Goal: Find specific page/section: Find specific page/section

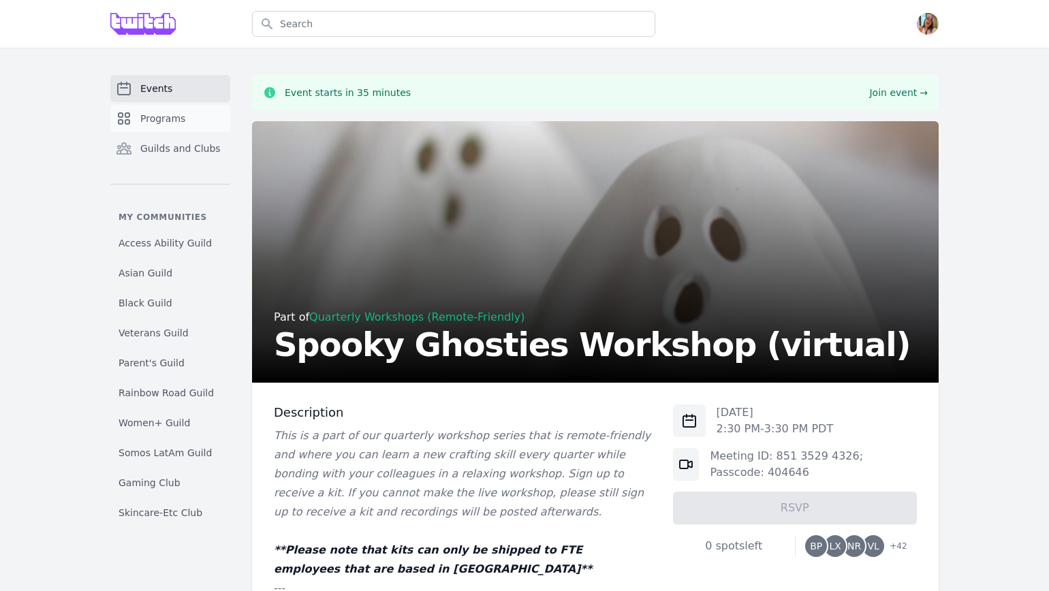
click at [176, 121] on span "Programs" at bounding box center [162, 119] width 45 height 14
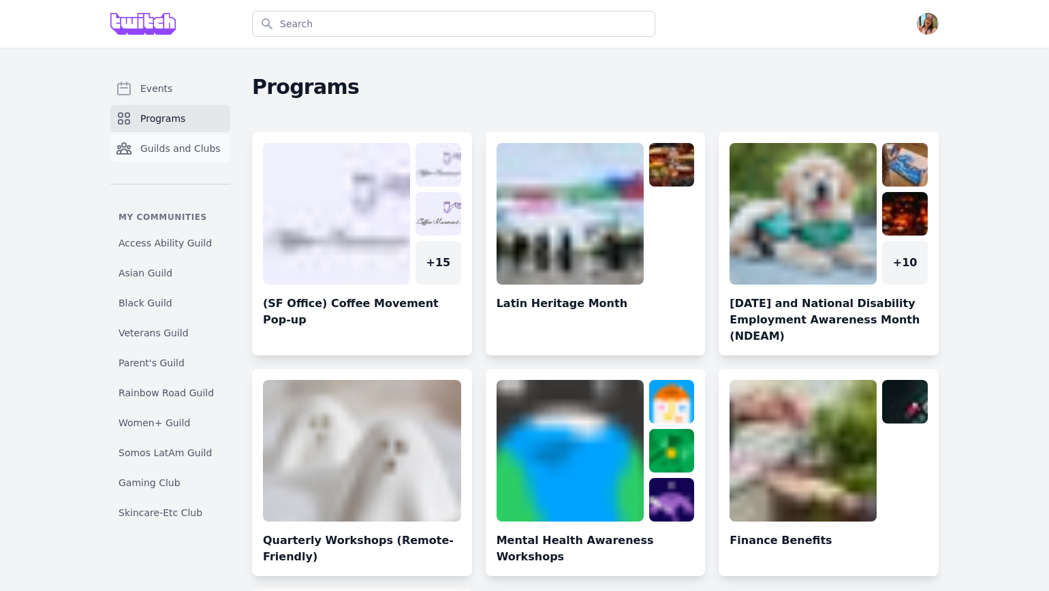
click at [187, 155] on link "Guilds and Clubs" at bounding box center [170, 148] width 120 height 27
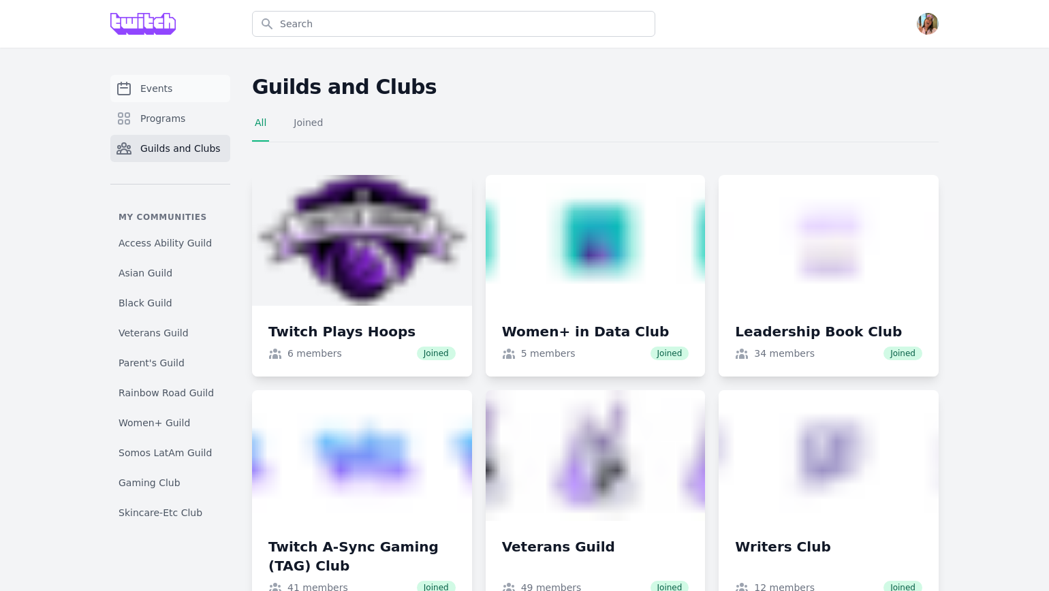
click at [210, 87] on link "Events" at bounding box center [170, 88] width 120 height 27
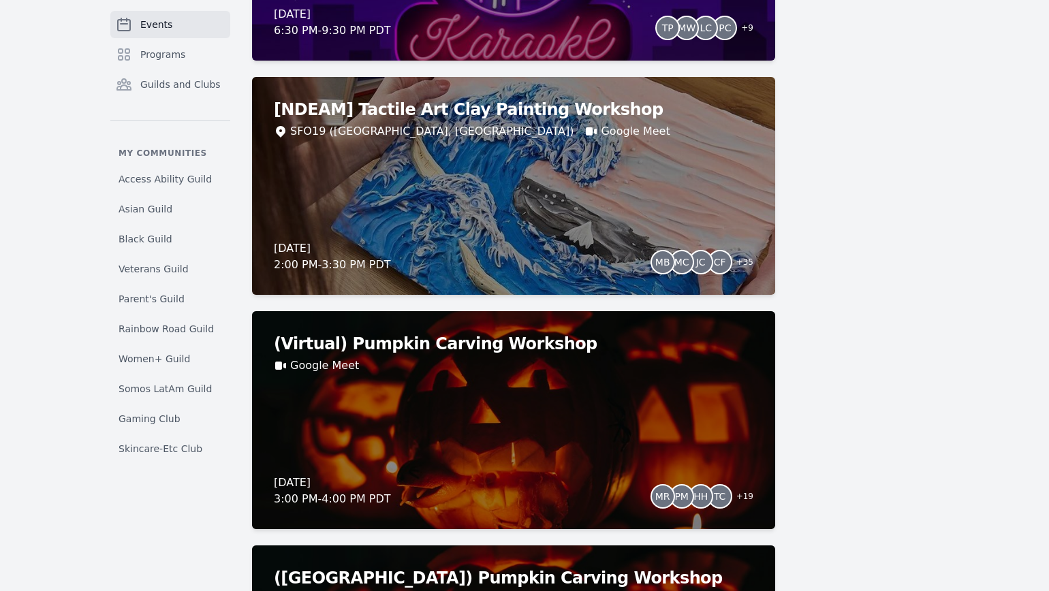
scroll to position [2924, 0]
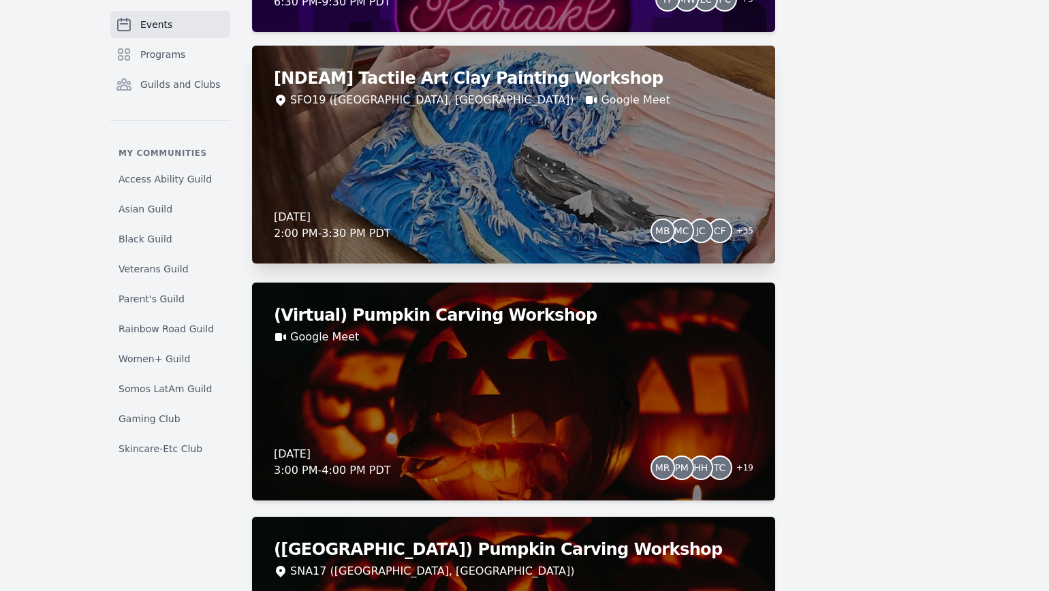
click at [701, 154] on div "[NDEAM] Tactile Art Clay Painting Workshop SFO19 ([GEOGRAPHIC_DATA], [GEOGRAPHI…" at bounding box center [513, 155] width 523 height 218
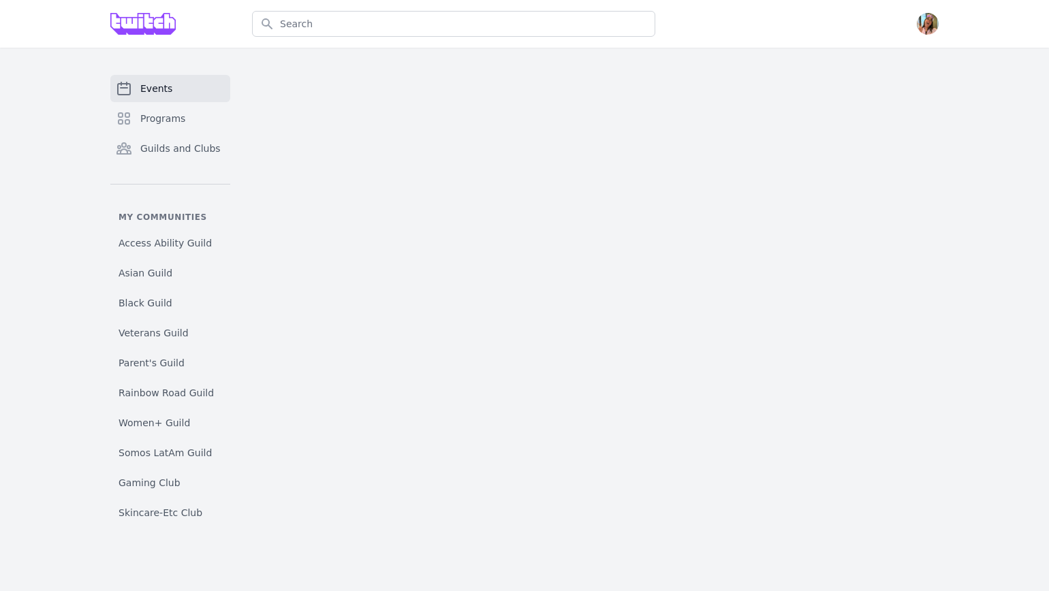
select select "The Kiss"
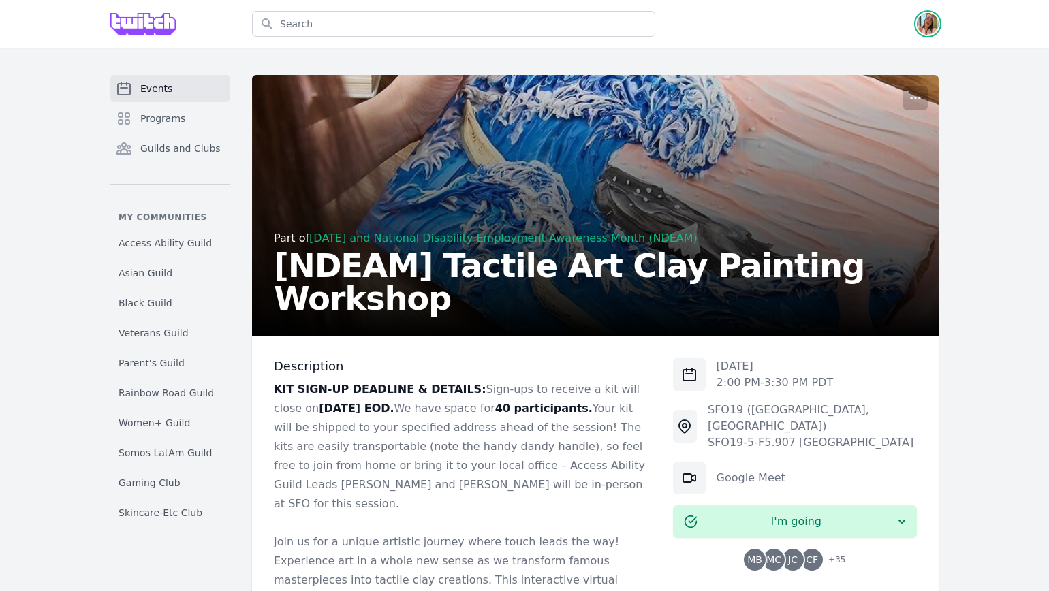
click at [933, 32] on img "button" at bounding box center [928, 24] width 22 height 22
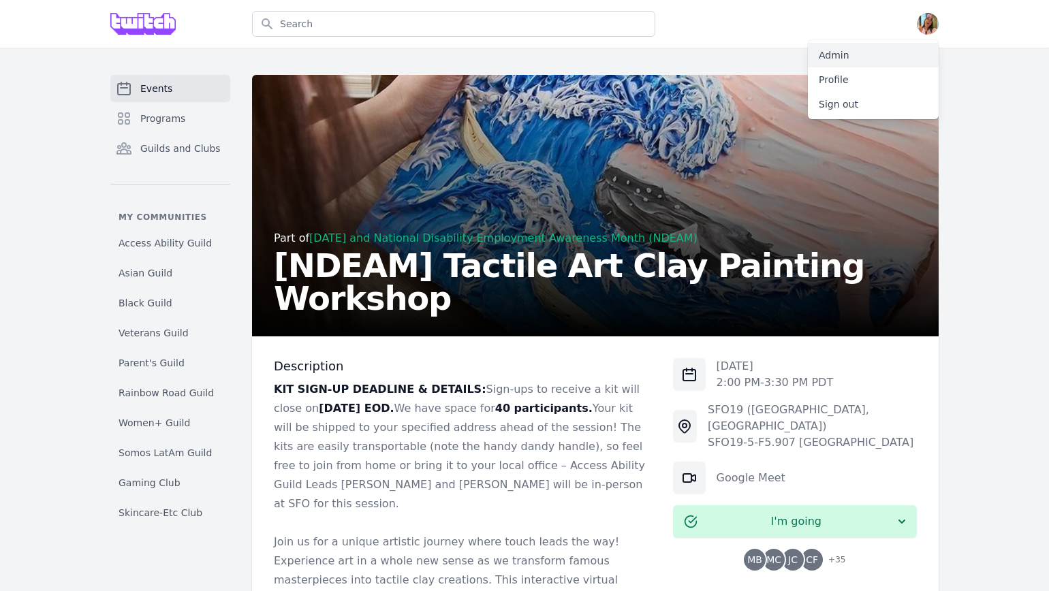
click at [910, 50] on link "Admin" at bounding box center [873, 55] width 131 height 25
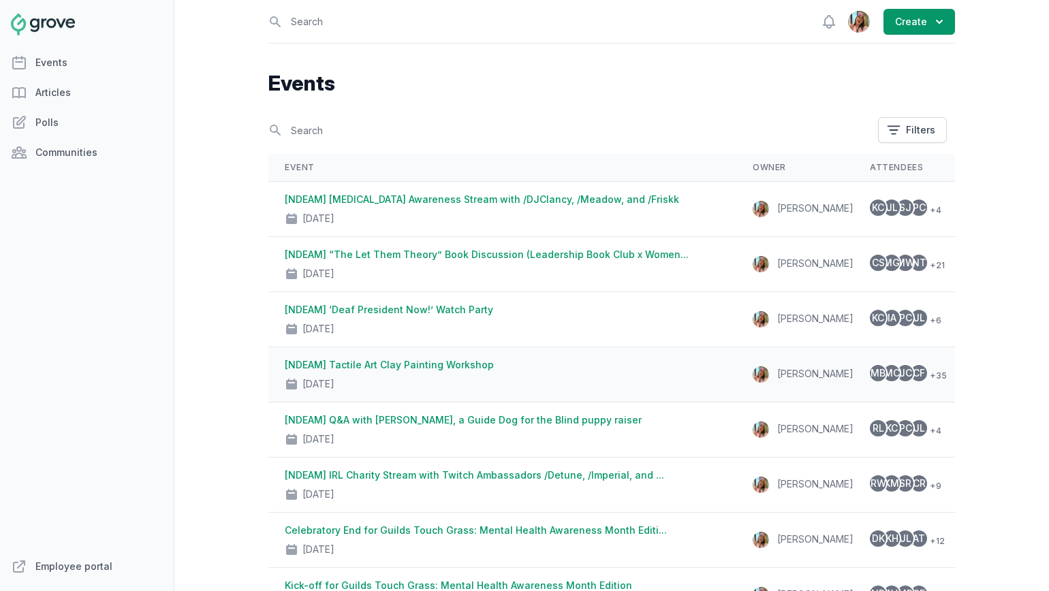
click at [390, 370] on link "[NDEAM] Tactile Art Clay Painting Workshop" at bounding box center [389, 365] width 209 height 12
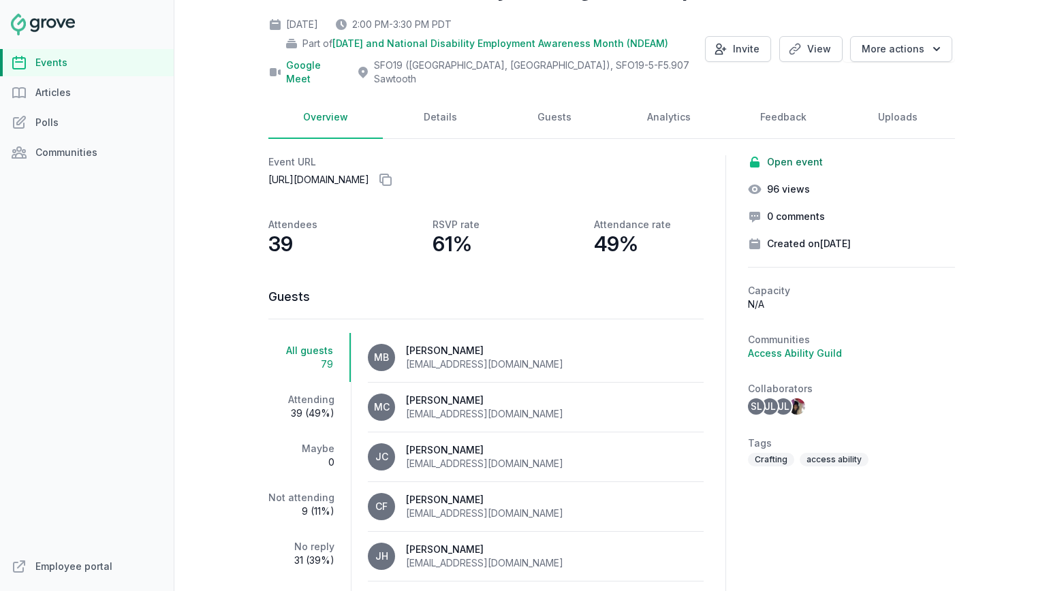
scroll to position [102, 0]
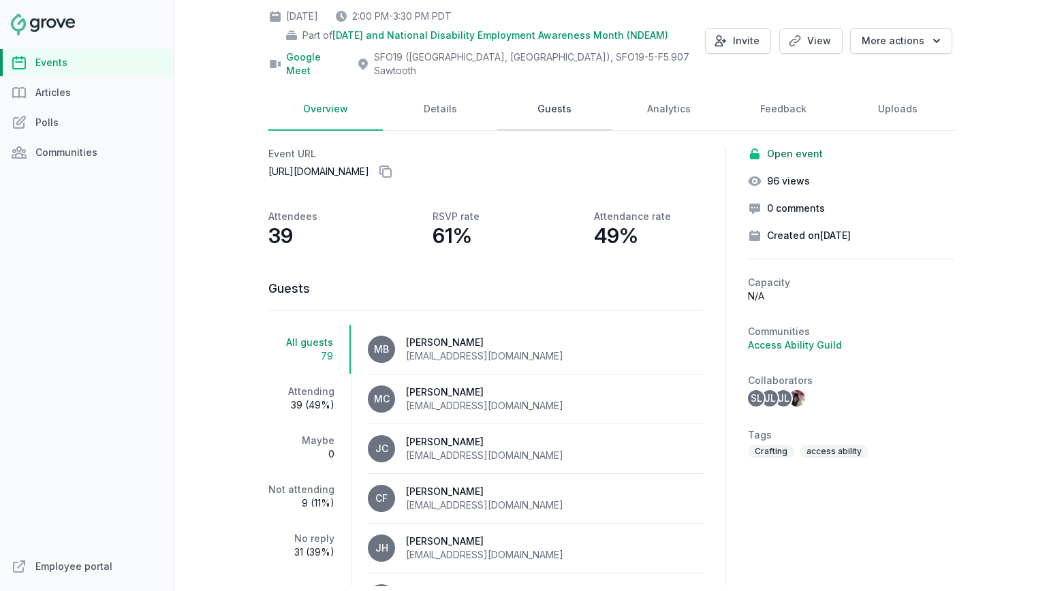
click at [560, 101] on link "Guests" at bounding box center [554, 110] width 114 height 42
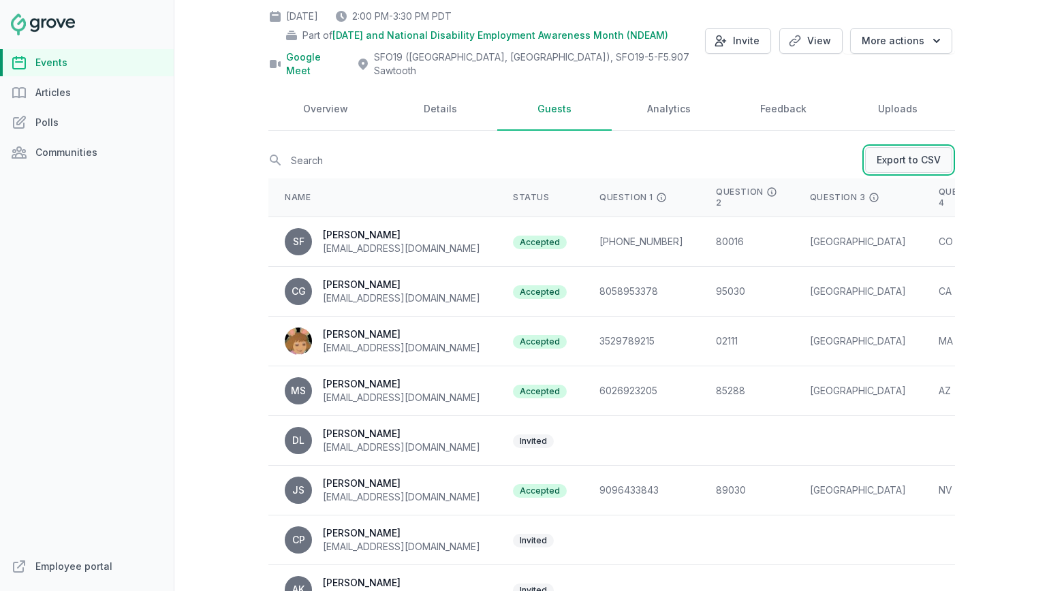
click at [891, 147] on link "Export to CSV" at bounding box center [908, 160] width 87 height 26
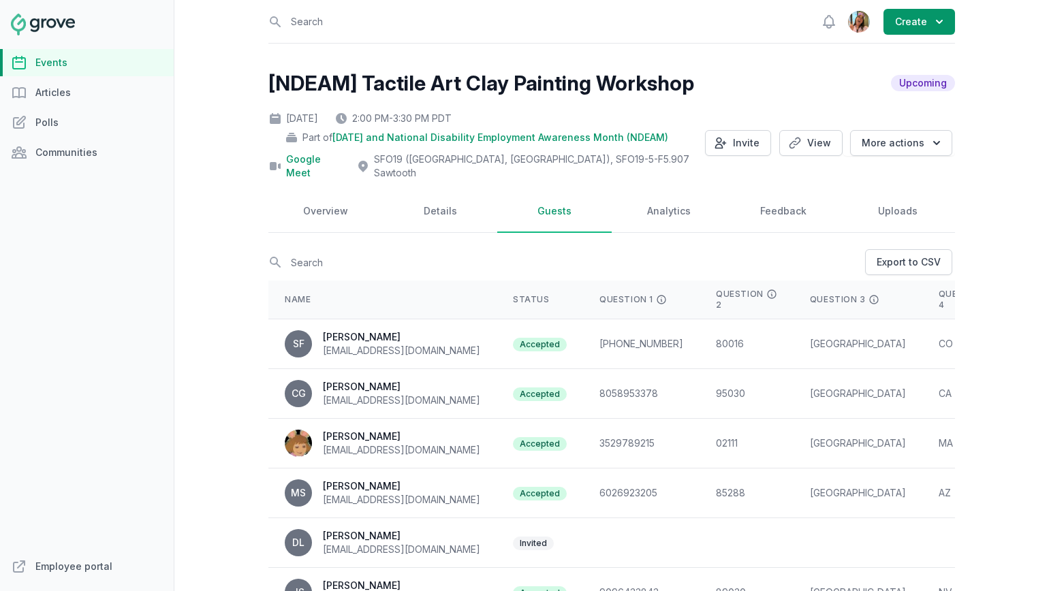
click at [369, 134] on span "[DATE] and National Disability Employment Awareness Month (NDEAM)" at bounding box center [500, 138] width 336 height 14
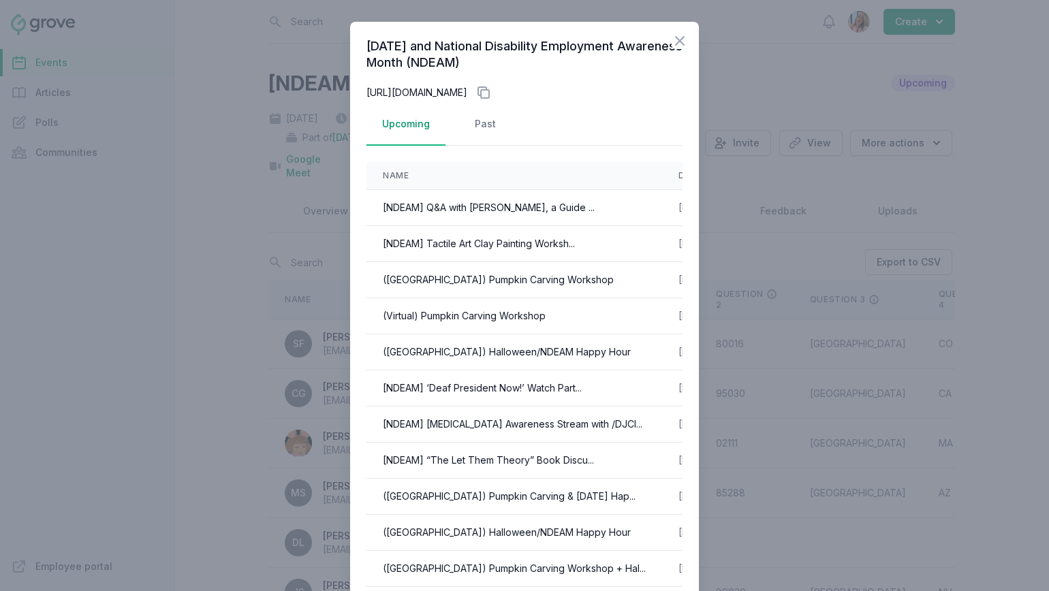
scroll to position [112, 0]
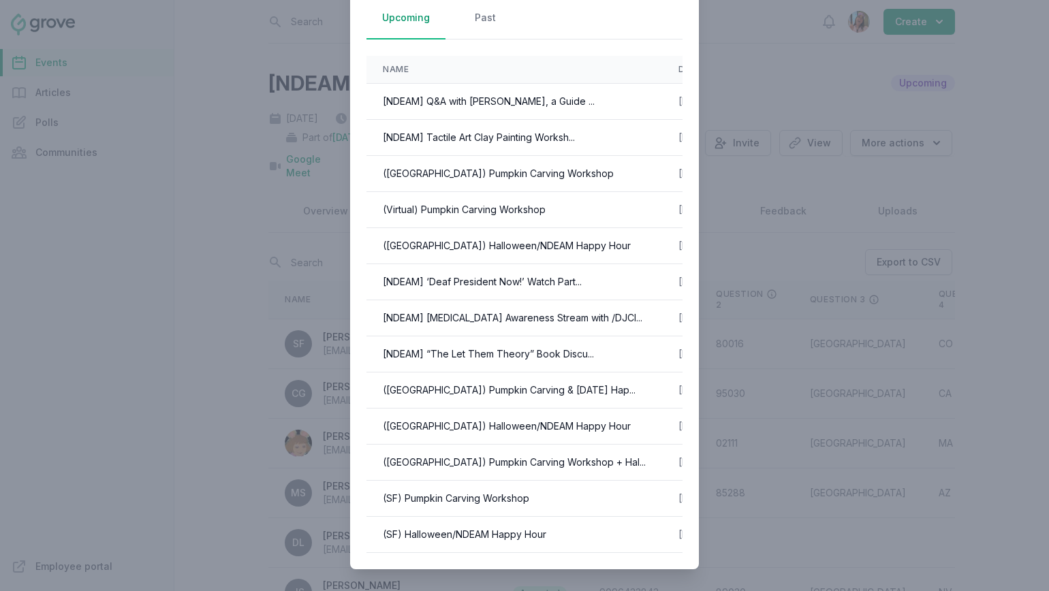
click at [984, 131] on div at bounding box center [524, 295] width 1049 height 591
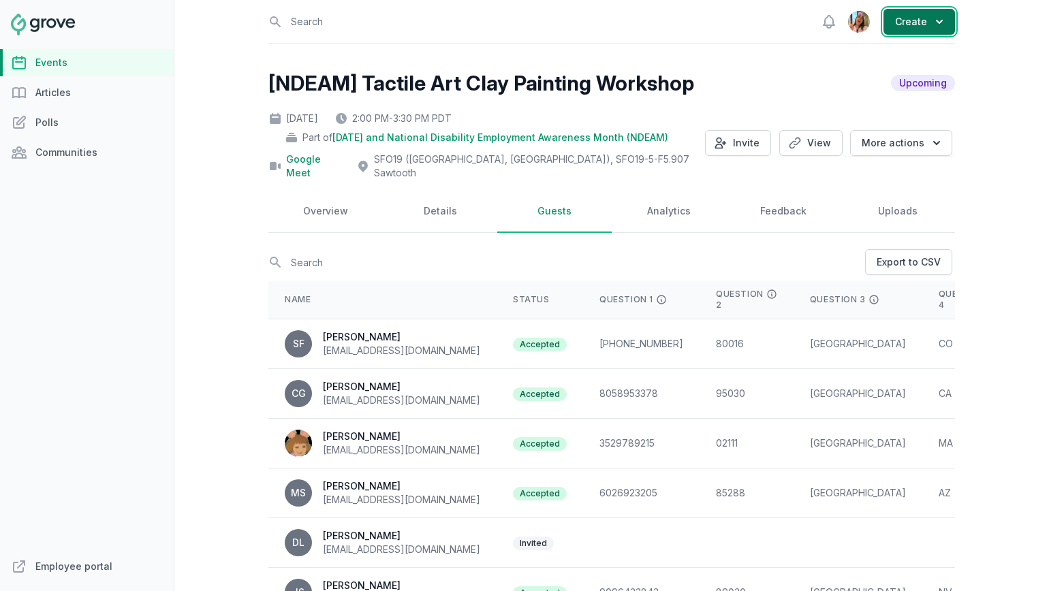
click at [945, 25] on icon "button" at bounding box center [940, 22] width 14 height 14
click at [50, 59] on link "Events" at bounding box center [87, 62] width 174 height 27
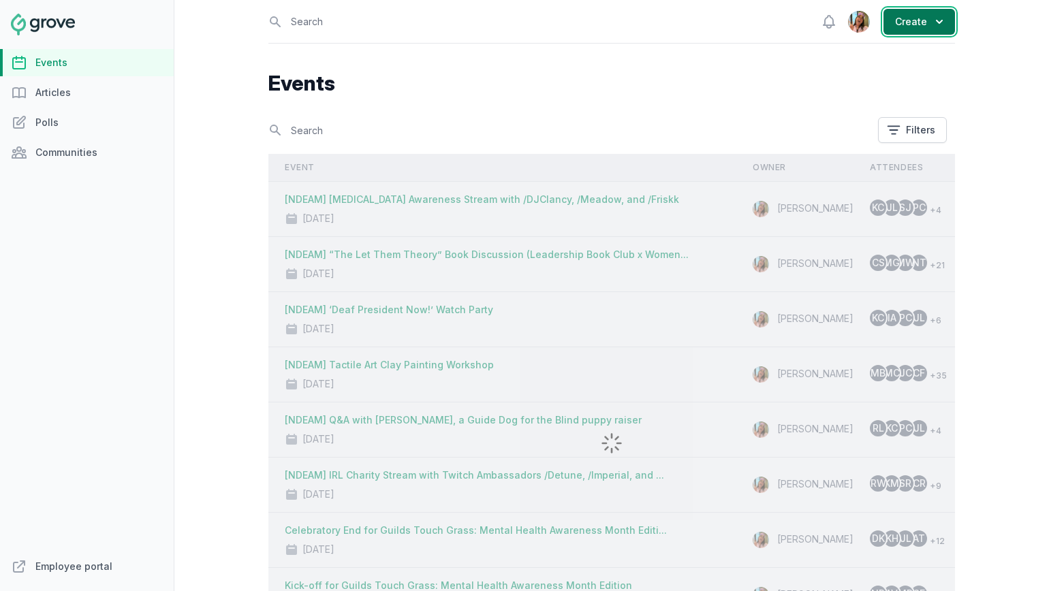
click at [935, 29] on button "Create" at bounding box center [920, 22] width 72 height 26
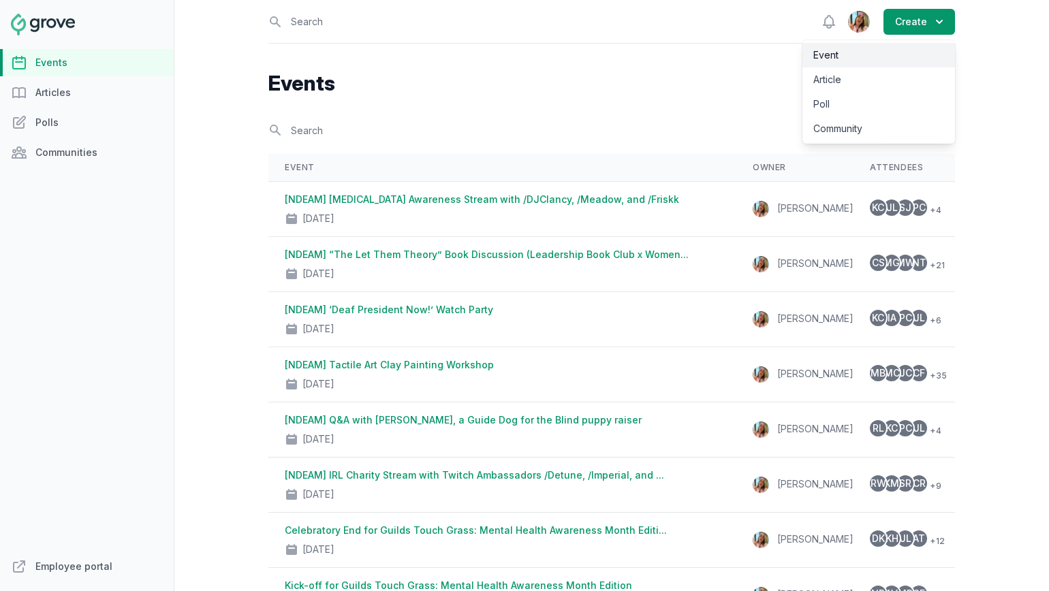
click at [912, 56] on link "Event" at bounding box center [879, 55] width 153 height 25
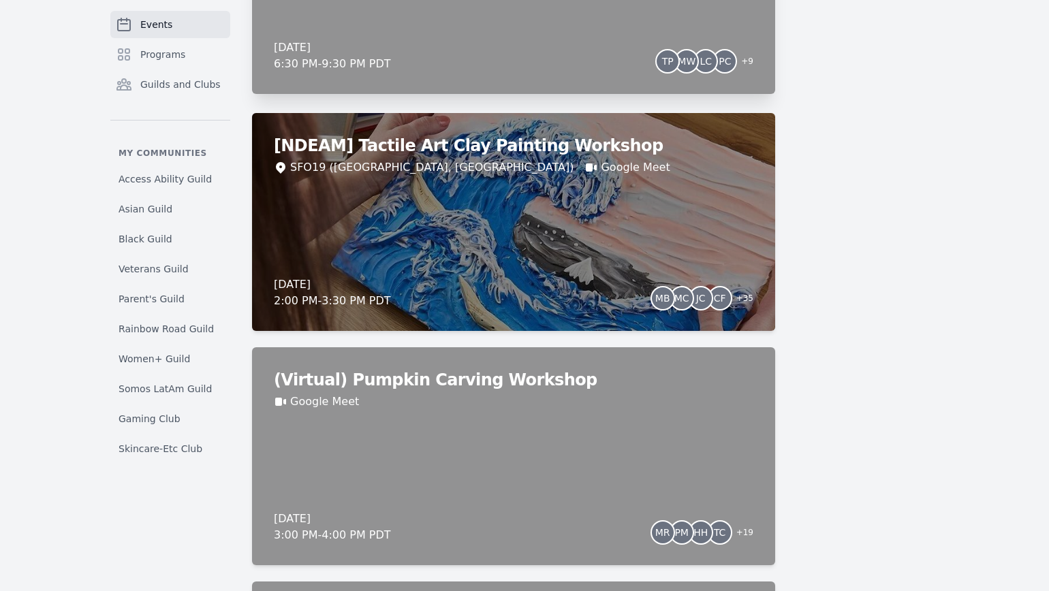
scroll to position [2873, 0]
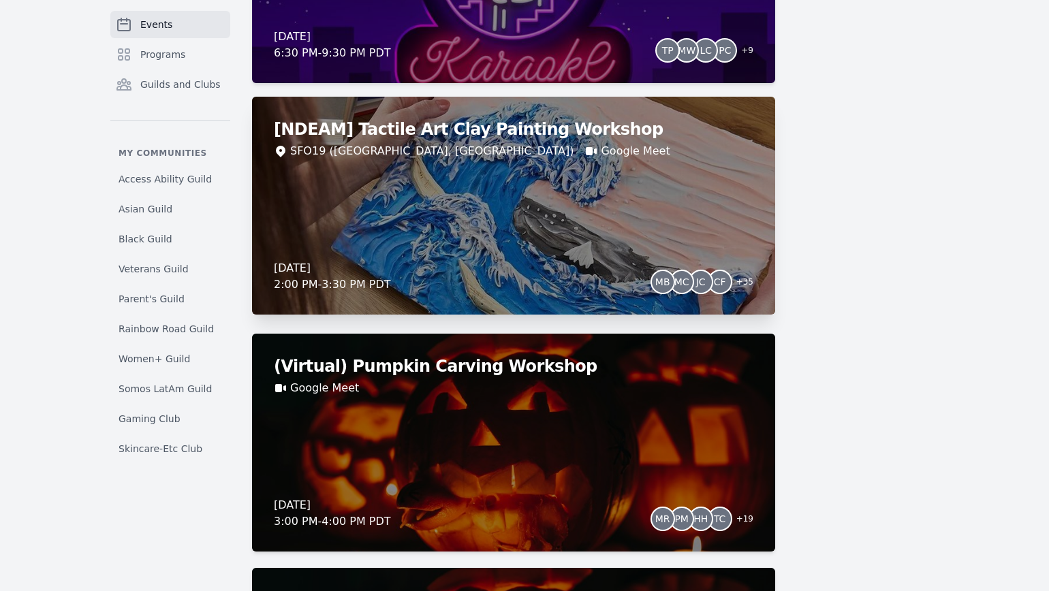
click at [567, 230] on div "[NDEAM] Tactile Art Clay Painting Workshop SFO19 ([GEOGRAPHIC_DATA], [GEOGRAPHI…" at bounding box center [513, 206] width 523 height 218
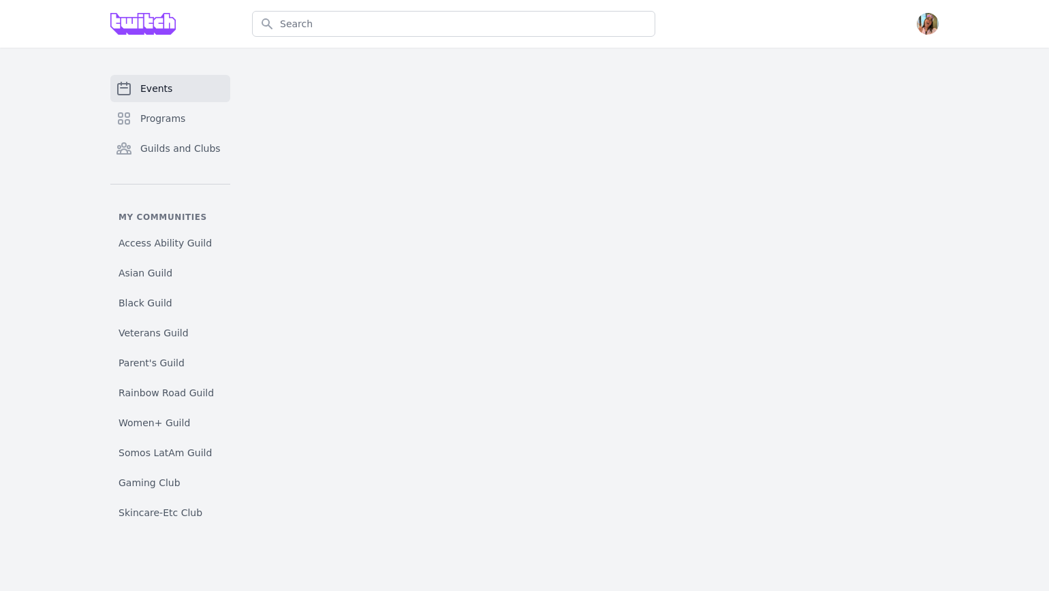
select select "The Kiss"
